Goal: Task Accomplishment & Management: Manage account settings

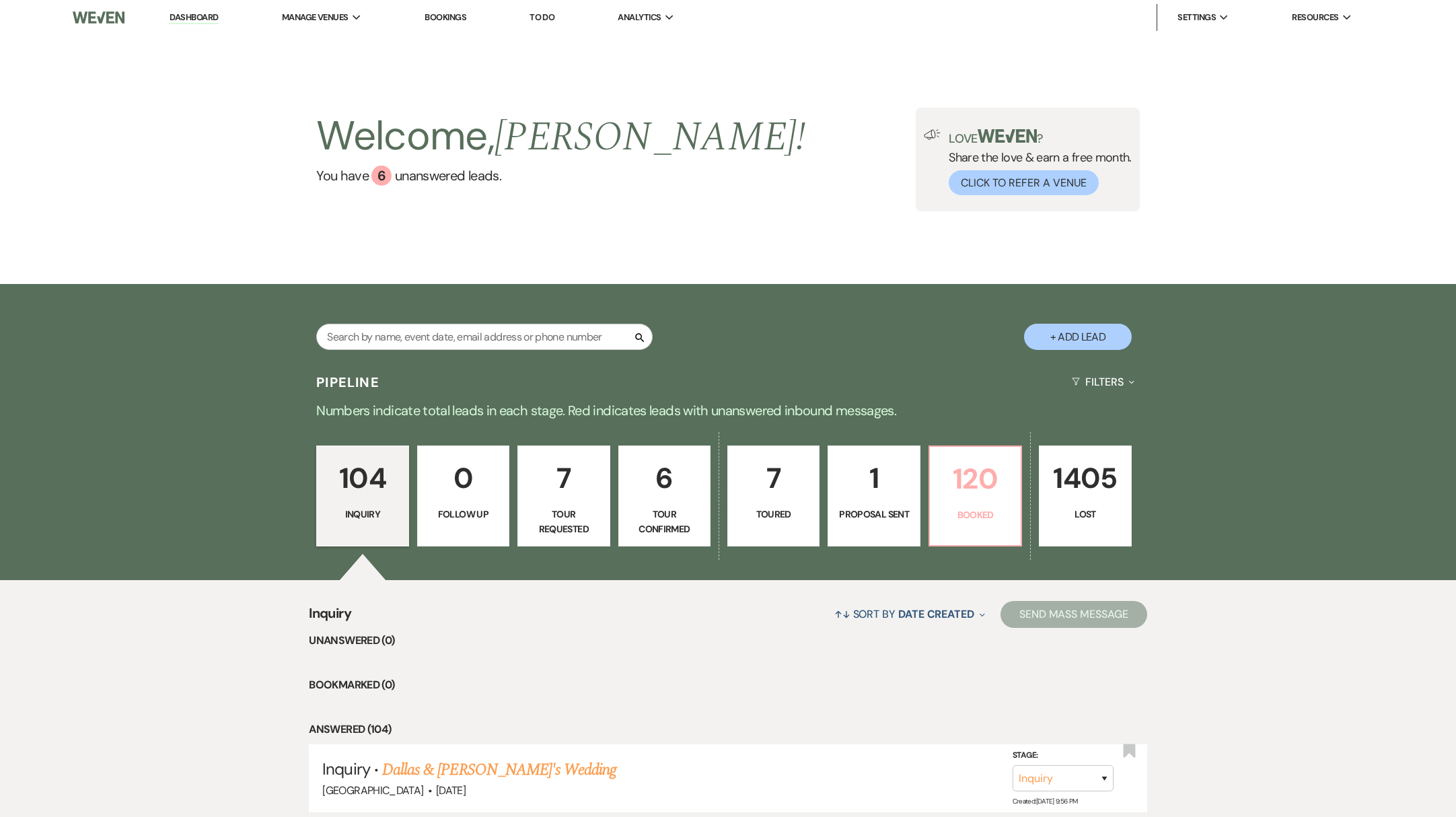
click at [977, 519] on p "Booked" at bounding box center [975, 515] width 75 height 15
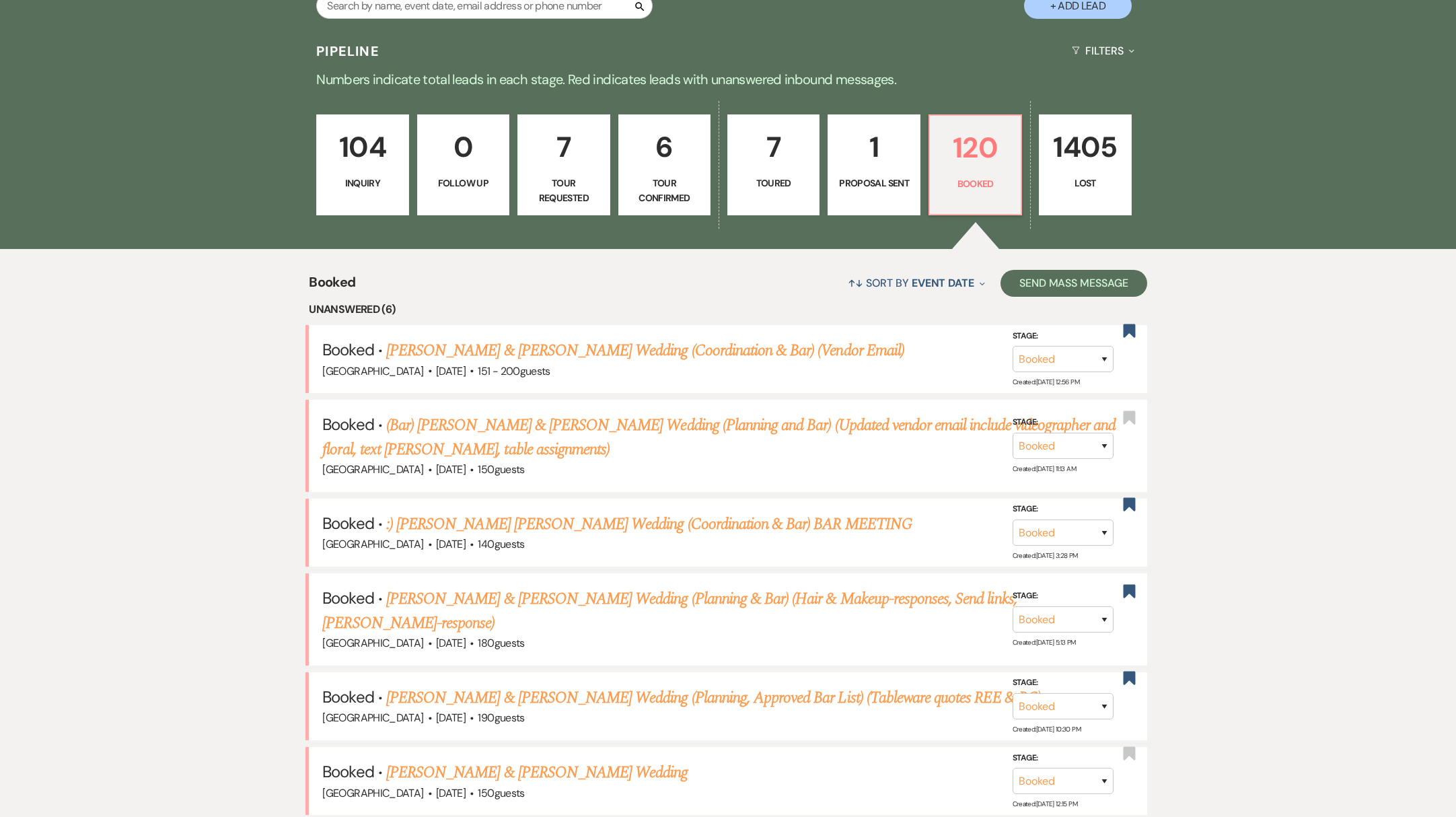
scroll to position [332, 0]
click at [567, 600] on link "Samantha Hyder & David Abbadusky's Wedding (Planning & Bar) (Hair & Makeup-resp…" at bounding box center [670, 611] width 695 height 49
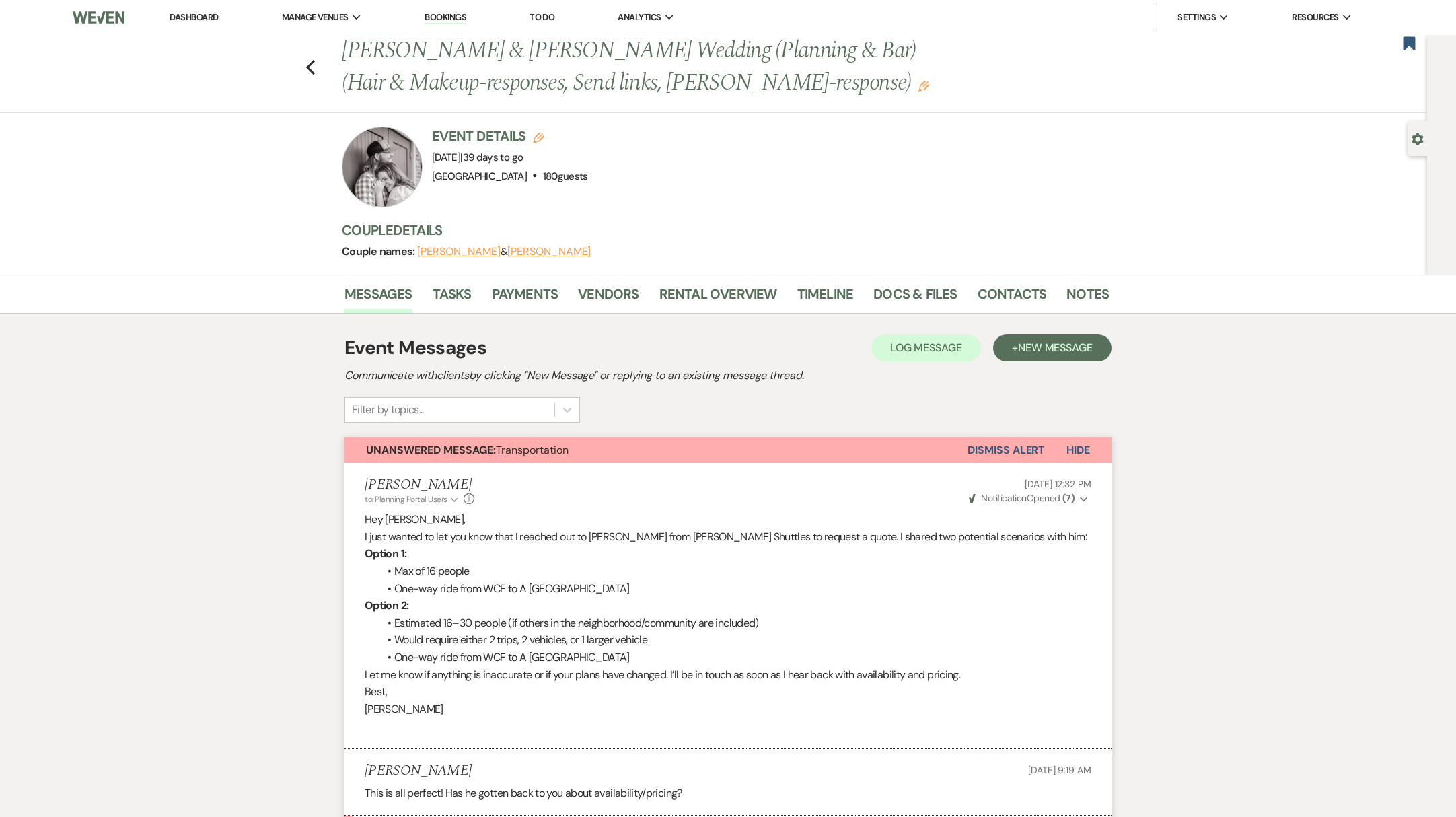
click at [197, 13] on link "Dashboard" at bounding box center [194, 17] width 49 height 11
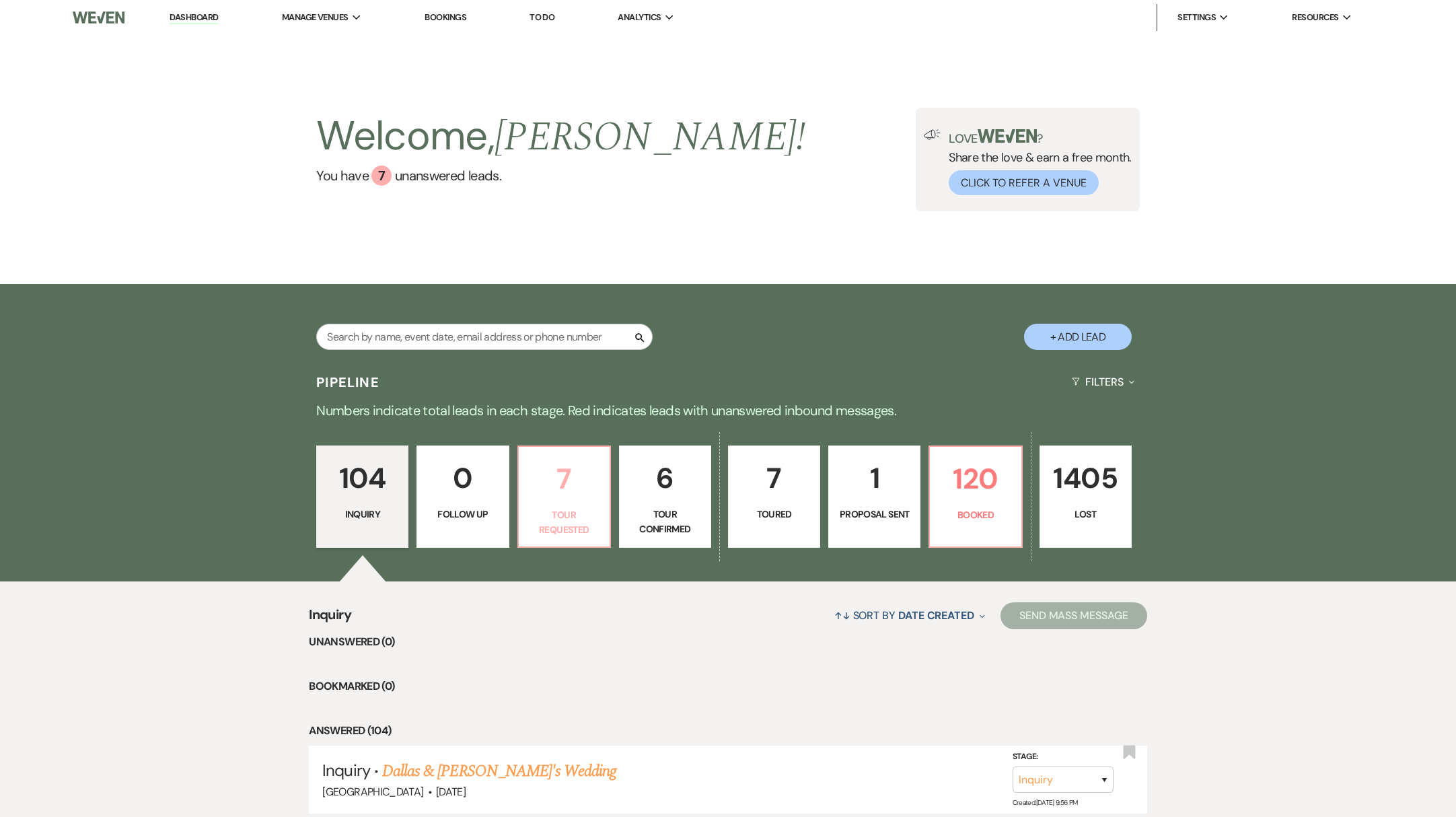
click at [578, 484] on p "7" at bounding box center [564, 478] width 75 height 45
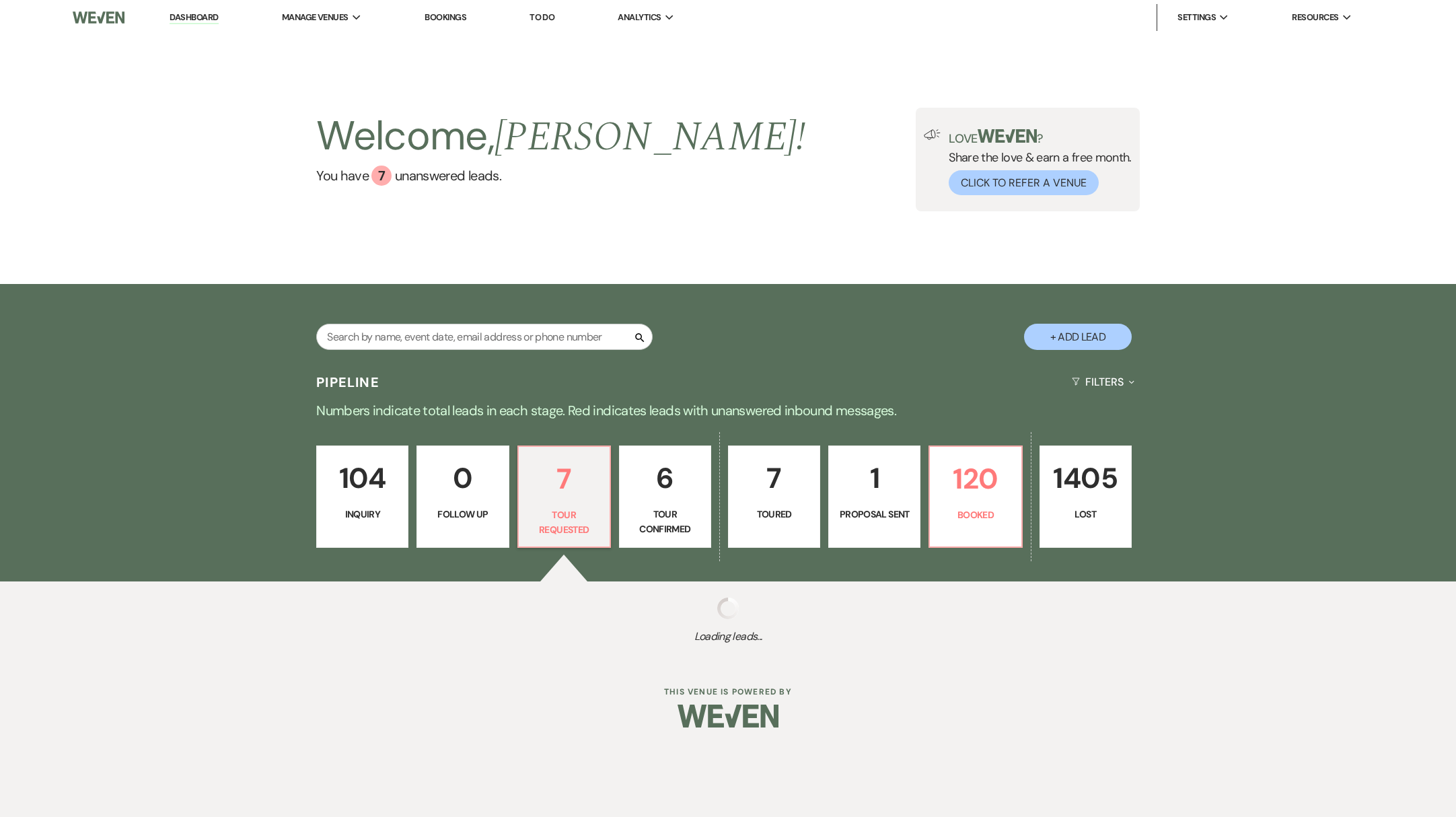
select select "2"
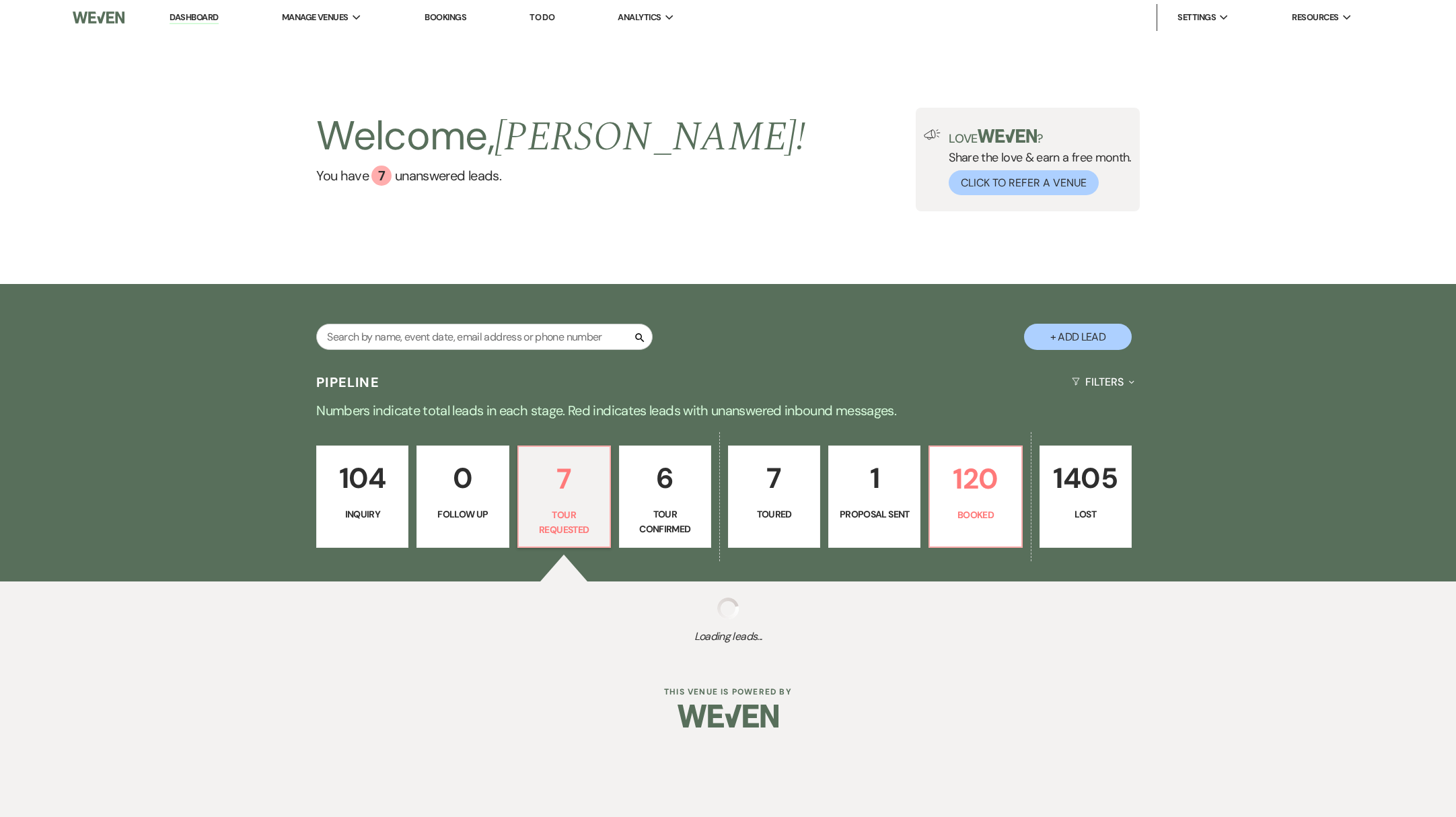
select select "2"
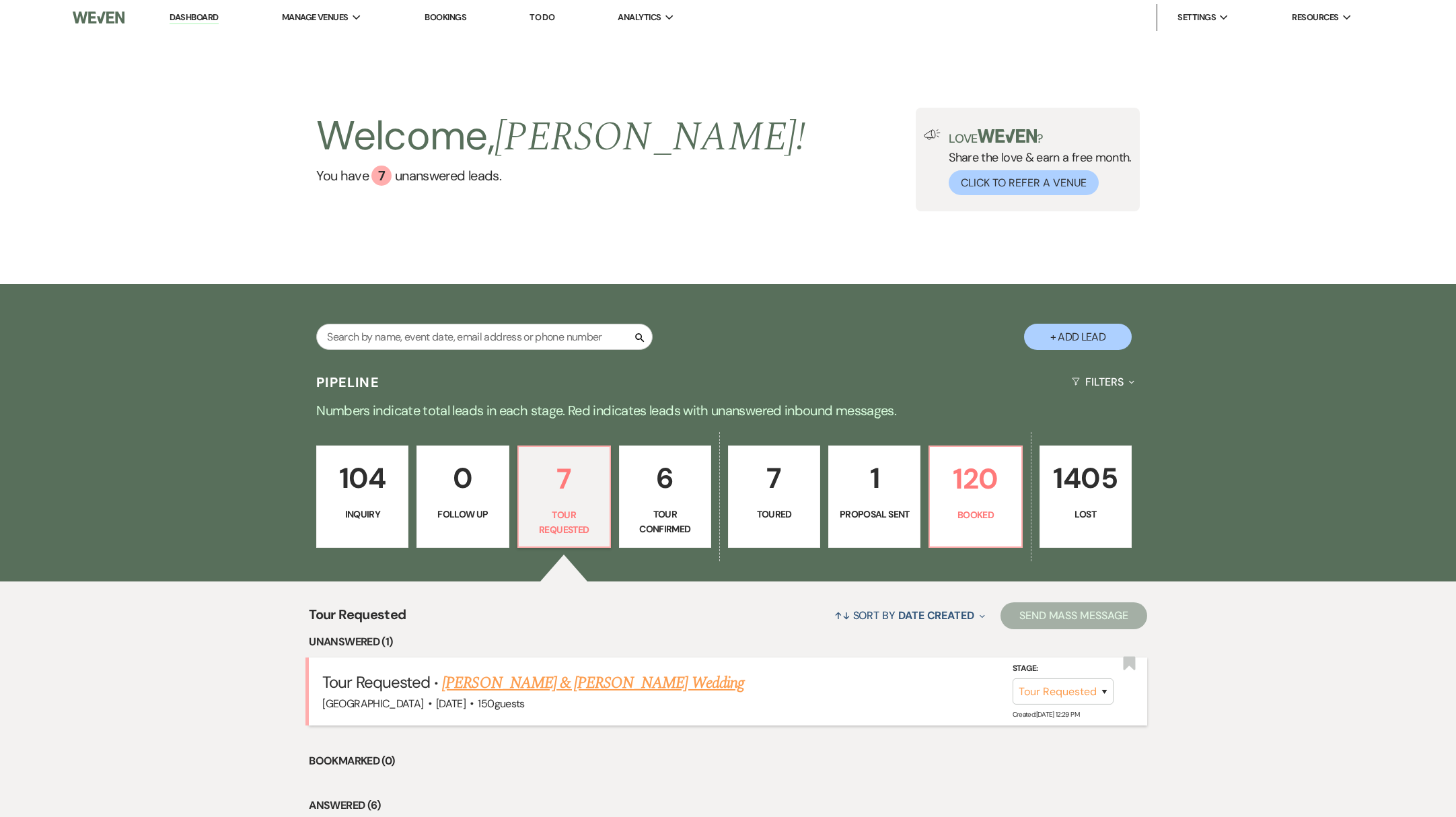
click at [530, 689] on link "[PERSON_NAME] & [PERSON_NAME] Wedding" at bounding box center [592, 684] width 301 height 24
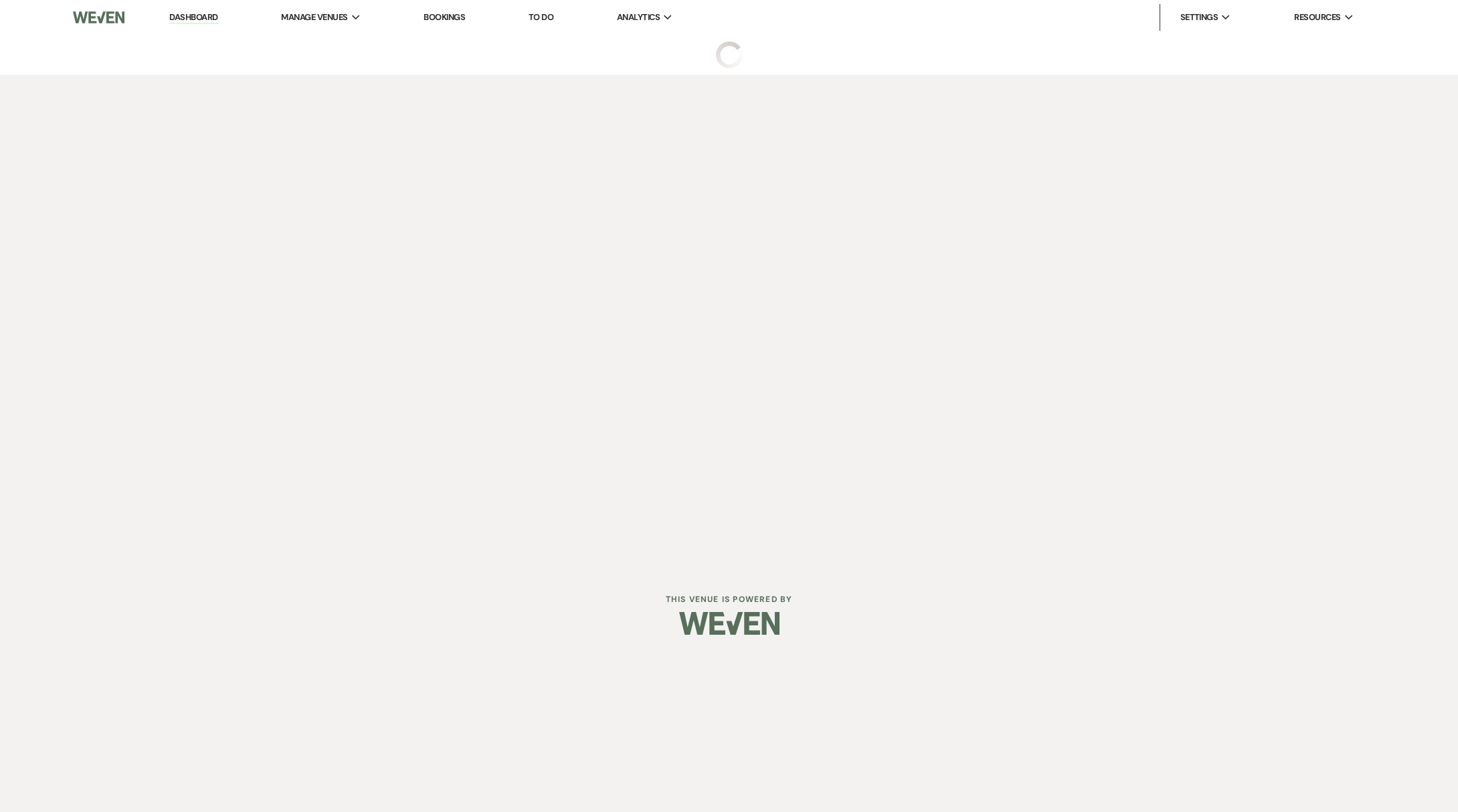
select select "2"
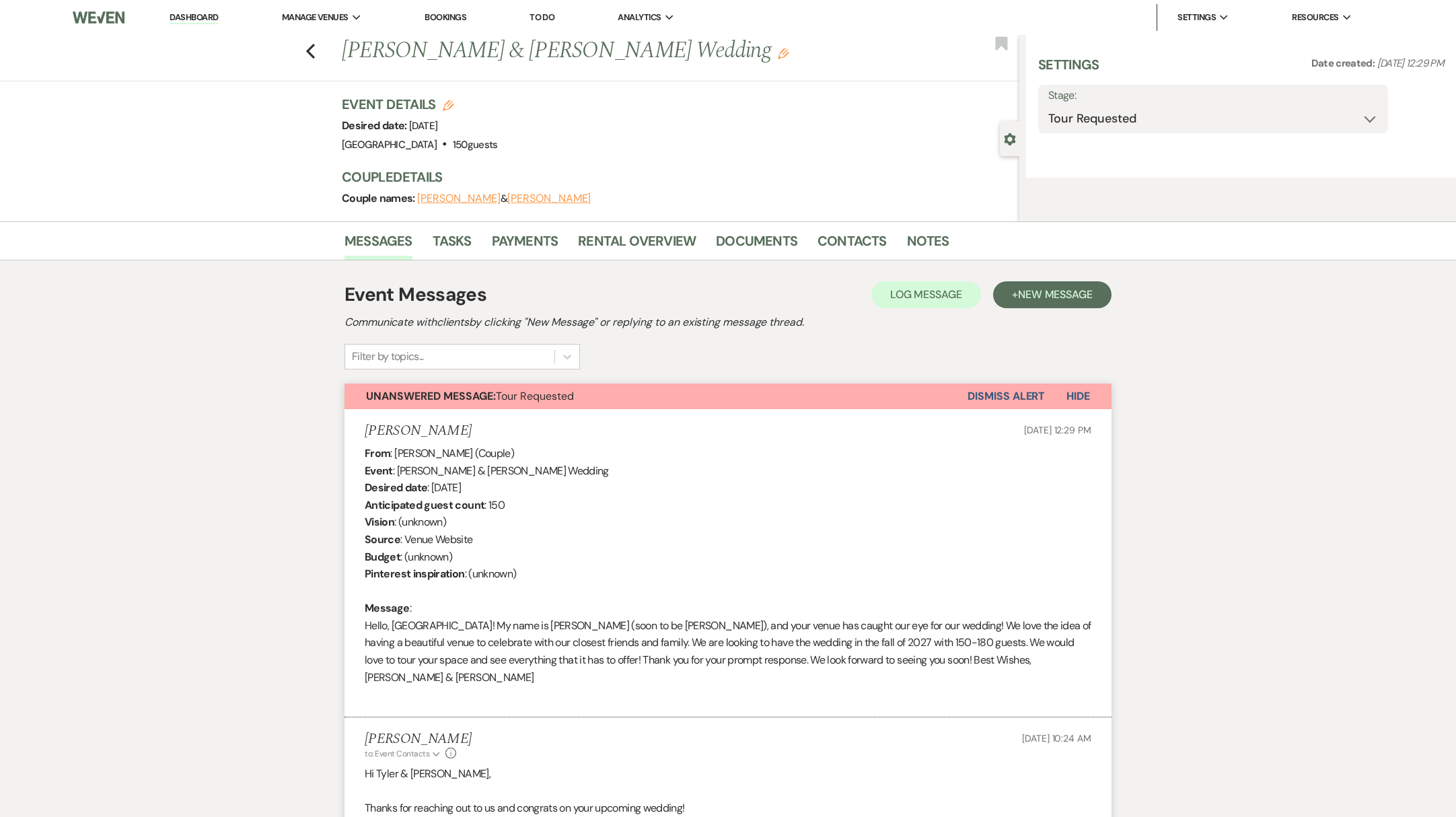
select select "5"
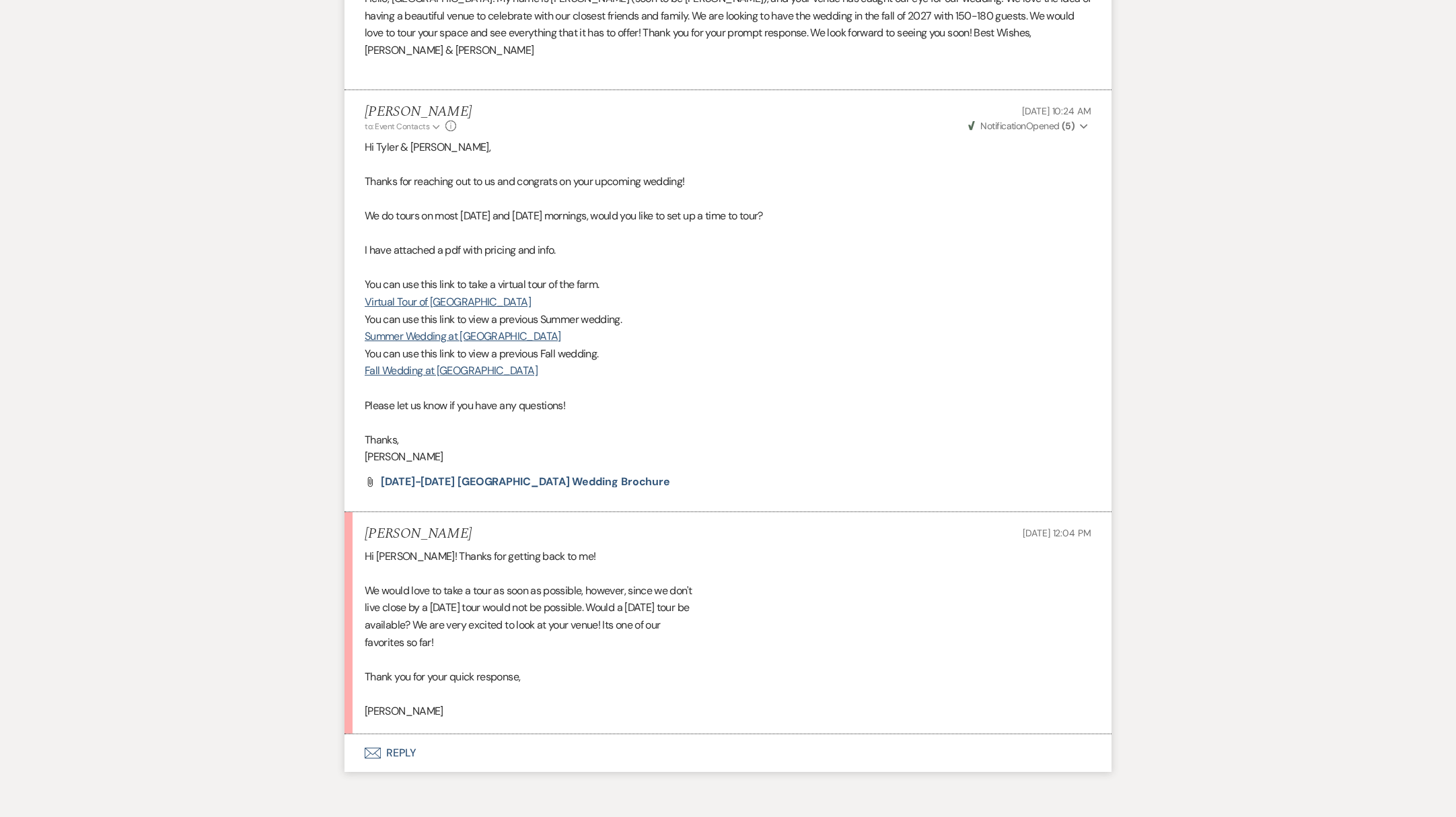
scroll to position [805, 0]
